Goal: Transaction & Acquisition: Obtain resource

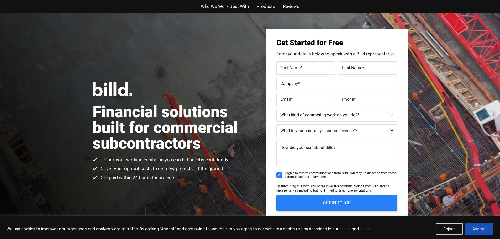
click at [476, 227] on button "Accept" at bounding box center [479, 229] width 29 height 12
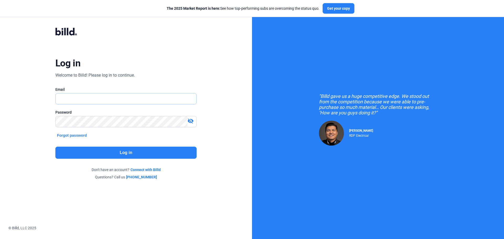
type input "rlyness@terrellglassandmirror.com"
click at [136, 153] on button "Log in" at bounding box center [125, 153] width 141 height 12
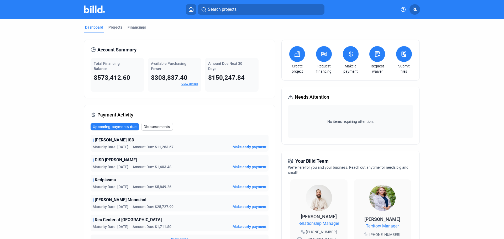
click at [294, 54] on icon at bounding box center [297, 54] width 7 height 6
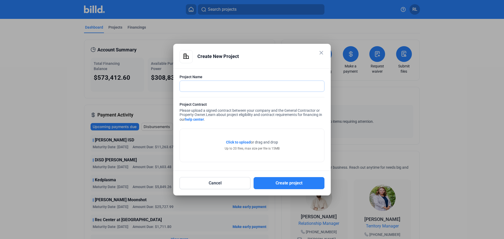
click at [196, 85] on input "text" at bounding box center [252, 86] width 144 height 11
paste input "DISD - Leslie A. Stemmons Elementary School"
type input "DISD - Leslie A. Stemmons Elementary School"
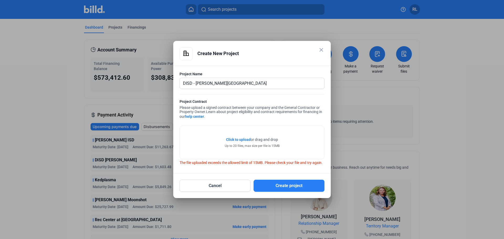
click at [237, 138] on span "Click to upload" at bounding box center [238, 140] width 25 height 4
click at [227, 187] on button "Cancel" at bounding box center [215, 186] width 71 height 12
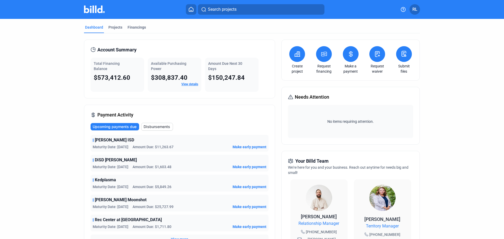
click at [297, 58] on button at bounding box center [297, 54] width 16 height 16
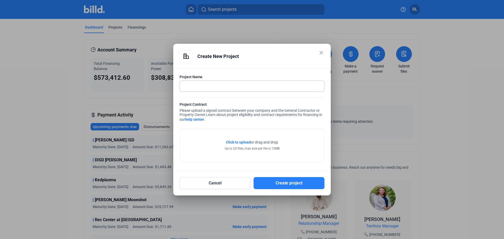
click at [208, 88] on input "text" at bounding box center [252, 86] width 144 height 11
paste input "DISD - Leslie A. Stemmons Elementary School"
type input "DISD - Leslie A. Stemmons Elementary School"
click at [239, 142] on span "Click to upload" at bounding box center [238, 142] width 25 height 4
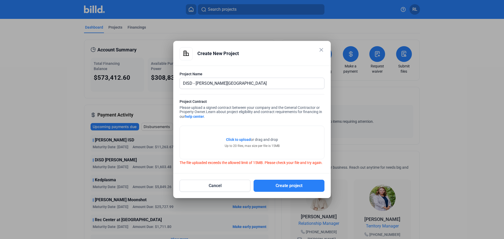
click at [244, 138] on span "Click to upload" at bounding box center [238, 140] width 25 height 4
click at [246, 138] on span "Click to upload" at bounding box center [238, 140] width 25 height 4
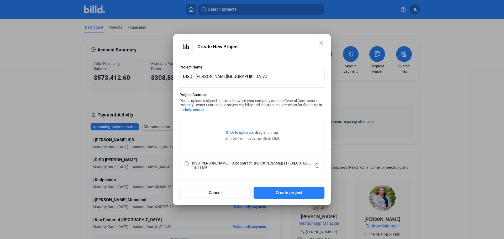
drag, startPoint x: 285, startPoint y: 193, endPoint x: 270, endPoint y: 154, distance: 41.8
click at [272, 153] on div "close Create New Project Project Name DISD - Leslie A. Stemmons Elementary Scho…" at bounding box center [252, 119] width 145 height 159
click at [243, 167] on div "DISD Leslie Stemmons - Subcontract (Terrell) (1) EXECUTED.pdf 14.11 MB" at bounding box center [252, 165] width 126 height 10
drag, startPoint x: 229, startPoint y: 159, endPoint x: 235, endPoint y: 161, distance: 6.2
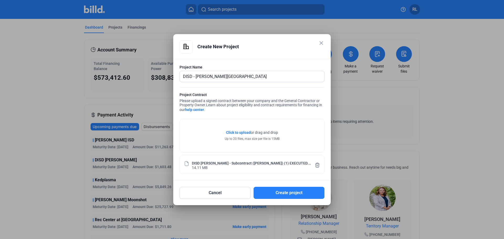
click at [229, 160] on div "DISD Leslie Stemmons - Subcontract (Terrell) (1) EXECUTED.pdf 14.11 MB" at bounding box center [252, 164] width 145 height 19
click at [306, 193] on button "Create project" at bounding box center [289, 193] width 71 height 12
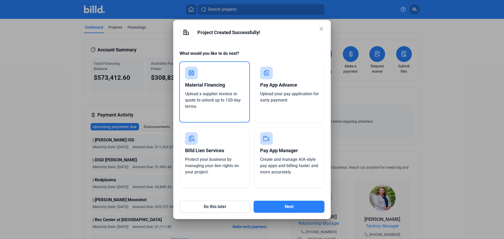
click at [222, 109] on div "Upload a supplier invoice or quote to unlock up to 120-day terms." at bounding box center [214, 100] width 59 height 19
click at [272, 207] on button "Next" at bounding box center [289, 207] width 71 height 12
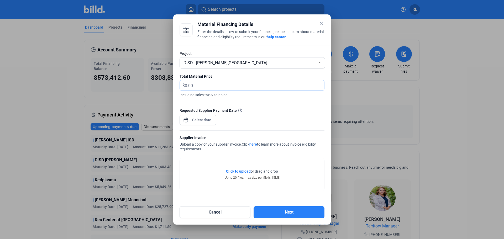
click at [203, 85] on input "text" at bounding box center [251, 85] width 133 height 10
type input "4,928.47"
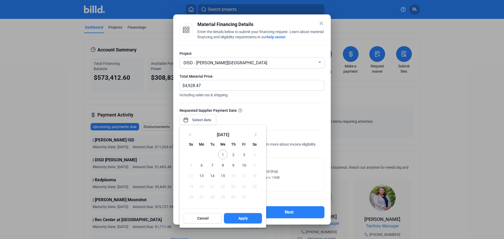
drag, startPoint x: 199, startPoint y: 120, endPoint x: 186, endPoint y: 118, distance: 13.0
click at [199, 120] on div "close Material Financing Details Enter the details below to submit your financi…" at bounding box center [252, 119] width 504 height 239
click at [222, 155] on span "1" at bounding box center [222, 154] width 9 height 9
click at [293, 101] on div at bounding box center [252, 119] width 504 height 239
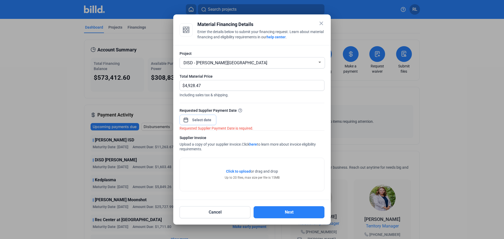
click at [185, 119] on span "Open calendar" at bounding box center [186, 117] width 13 height 13
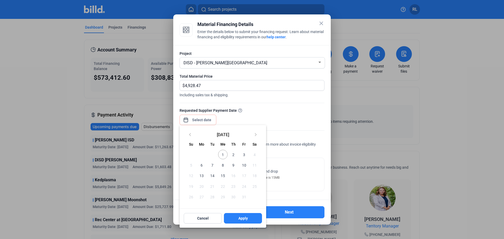
click at [222, 154] on span "1" at bounding box center [222, 154] width 9 height 9
click at [229, 218] on button "Apply" at bounding box center [243, 218] width 38 height 11
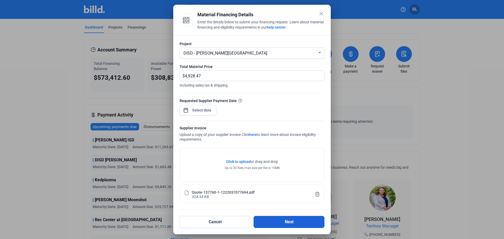
click at [283, 222] on button "Next" at bounding box center [289, 222] width 71 height 12
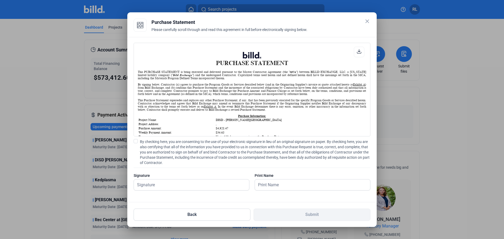
scroll to position [0, 0]
click at [136, 141] on span at bounding box center [136, 141] width 4 height 4
click at [0, 0] on input "By checking here, you are consenting to the use of your electronic signature in…" at bounding box center [0, 0] width 0 height 0
click at [158, 184] on input "text" at bounding box center [191, 185] width 115 height 11
type input "Rita Lyness"
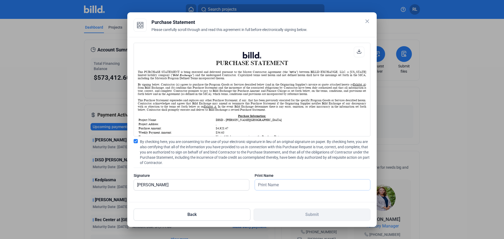
click at [279, 186] on input "text" at bounding box center [310, 185] width 110 height 11
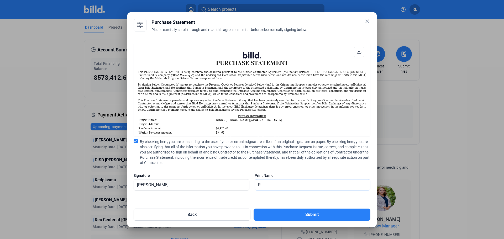
type input "Rita Lyness"
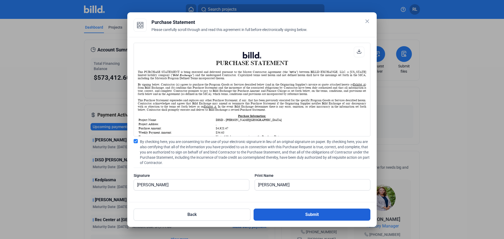
click at [289, 215] on button "Submit" at bounding box center [312, 215] width 117 height 12
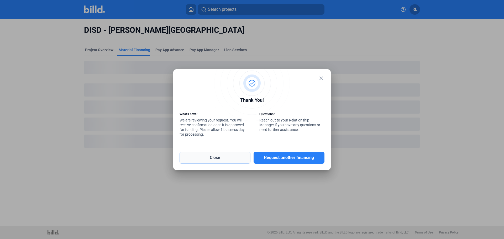
click at [239, 158] on button "Close" at bounding box center [215, 158] width 71 height 12
